Goal: Task Accomplishment & Management: Manage account settings

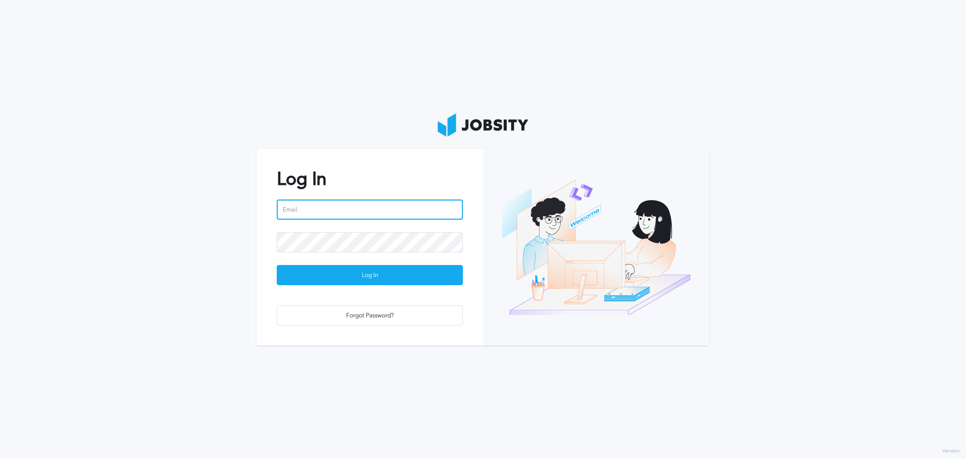
click at [367, 208] on input "email" at bounding box center [370, 209] width 186 height 20
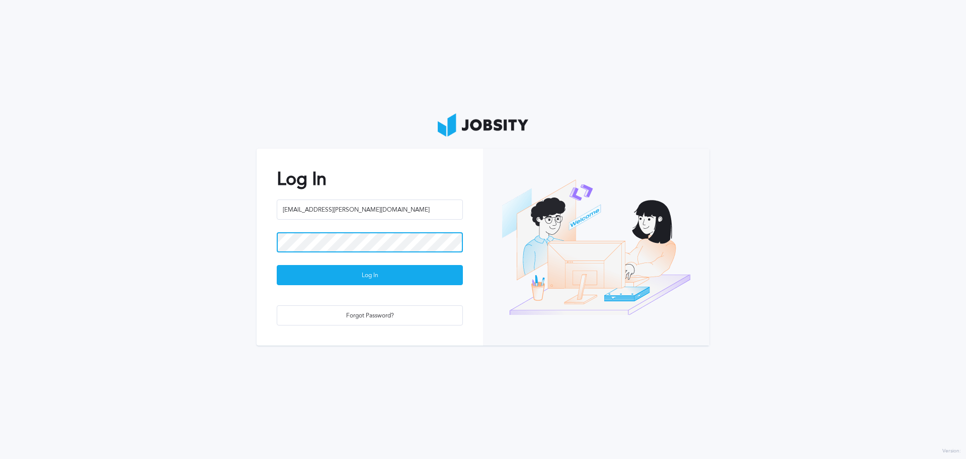
click at [277, 265] on button "Log In" at bounding box center [370, 275] width 186 height 20
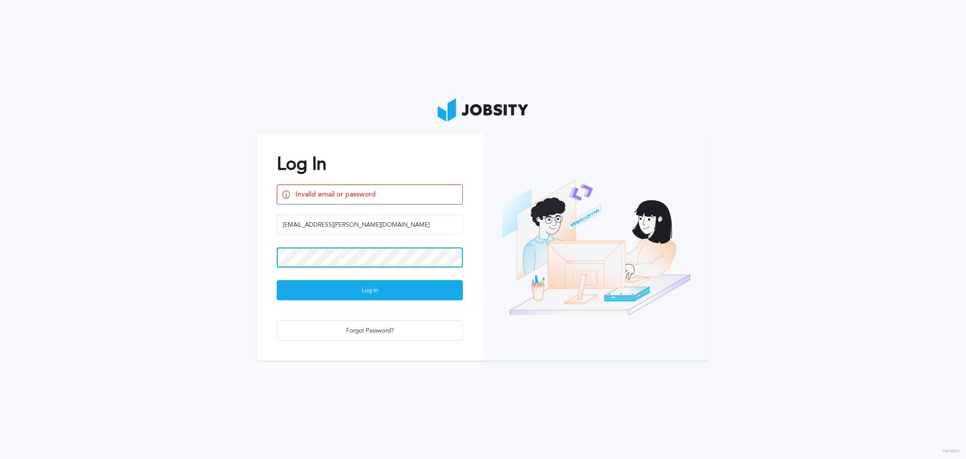
click at [277, 280] on button "Log In" at bounding box center [370, 290] width 186 height 20
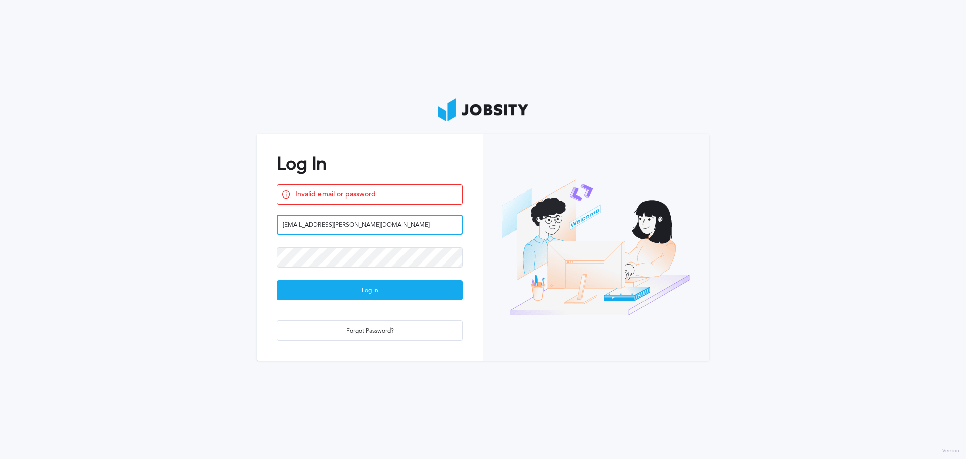
click at [373, 235] on div "[EMAIL_ADDRESS][PERSON_NAME][DOMAIN_NAME]" at bounding box center [370, 230] width 186 height 33
paste input "[PERSON_NAME]"
type input "[EMAIL_ADDRESS][PERSON_NAME][DOMAIN_NAME]"
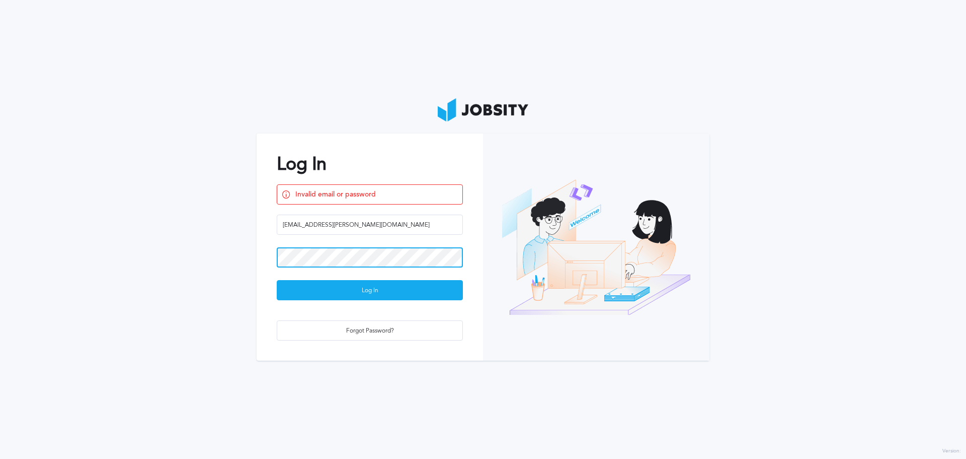
click at [277, 280] on button "Log In" at bounding box center [370, 290] width 186 height 20
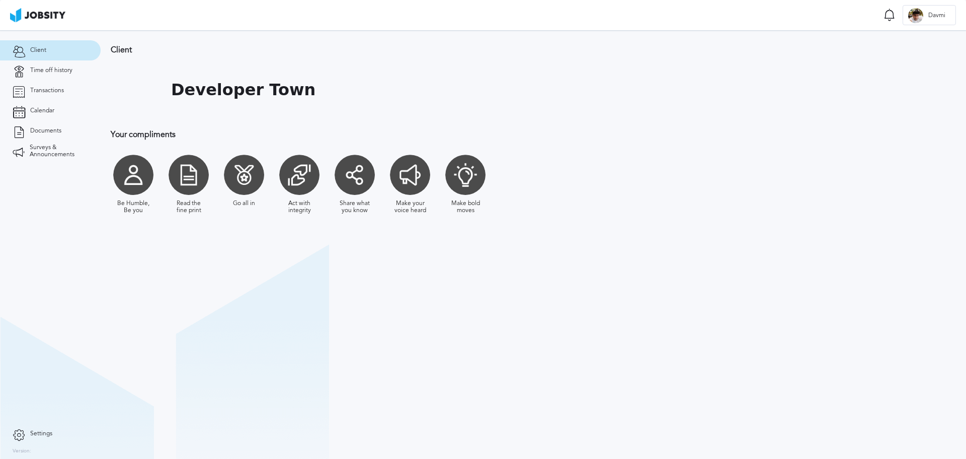
click at [643, 137] on h3 "Your compliments" at bounding box center [384, 134] width 546 height 9
click at [64, 90] on link "Transactions" at bounding box center [50, 91] width 101 height 20
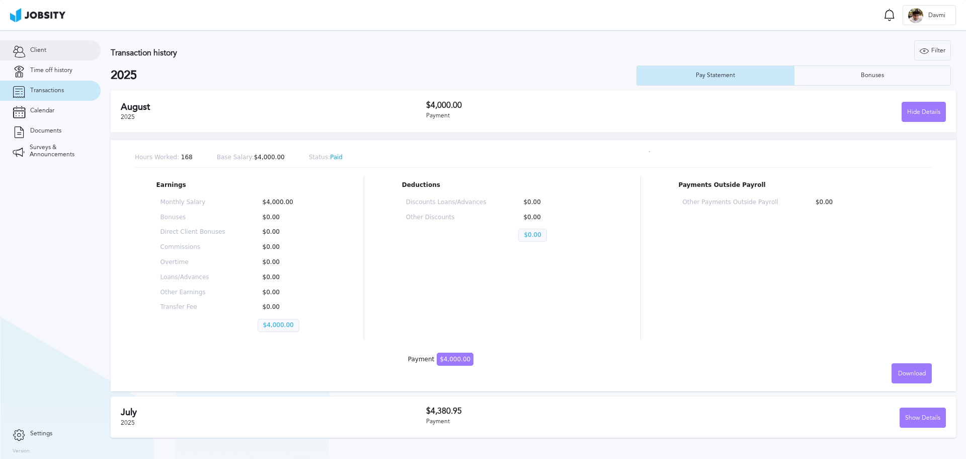
click at [39, 48] on span "Client" at bounding box center [38, 50] width 16 height 7
